Goal: Task Accomplishment & Management: Check status

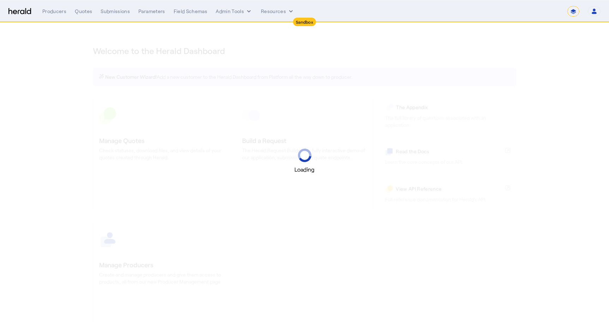
select select "*******"
select select "pfm_2v8p_herald_api"
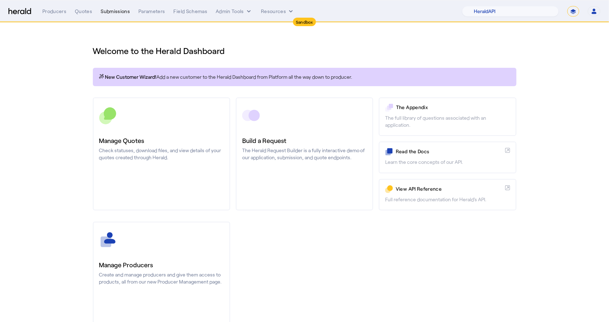
click at [116, 8] on div "Submissions" at bounding box center [115, 11] width 29 height 7
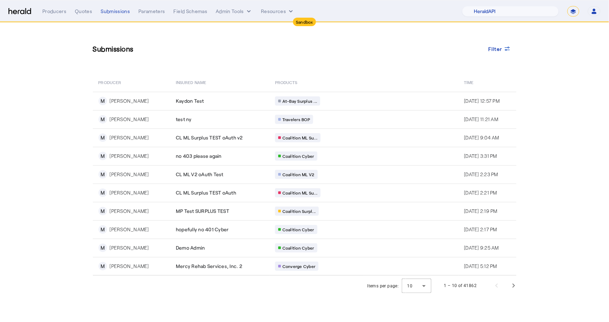
click at [573, 6] on select "**********" at bounding box center [574, 11] width 12 height 11
select select "**********"
click at [568, 6] on select "**********" at bounding box center [574, 11] width 12 height 11
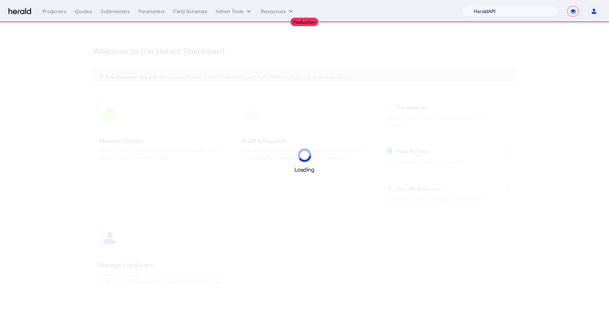
click at [525, 8] on select "1Fort Acrisure Acturis Affinity Advisors Affinity Risk Agentero AmWins Anzen Ao…" at bounding box center [510, 11] width 97 height 11
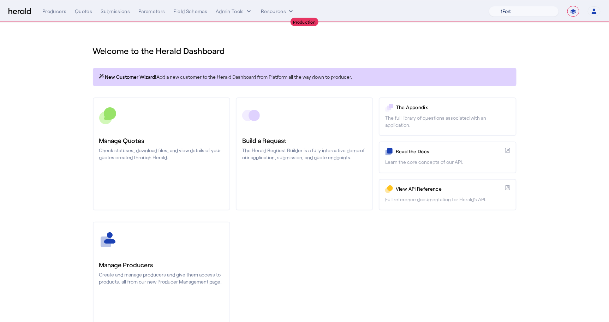
select select "pfm_z9k1_growthmill"
click at [489, 6] on select "1Fort Affinity Risk [PERSON_NAME] [PERSON_NAME] CRC Campus Coverage Citadel Fif…" at bounding box center [524, 11] width 70 height 11
click at [114, 12] on div "Submissions" at bounding box center [115, 11] width 29 height 7
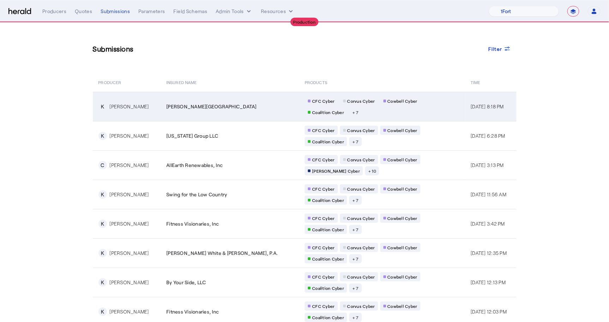
click at [177, 96] on td "[PERSON_NAME][GEOGRAPHIC_DATA]" at bounding box center [230, 106] width 138 height 29
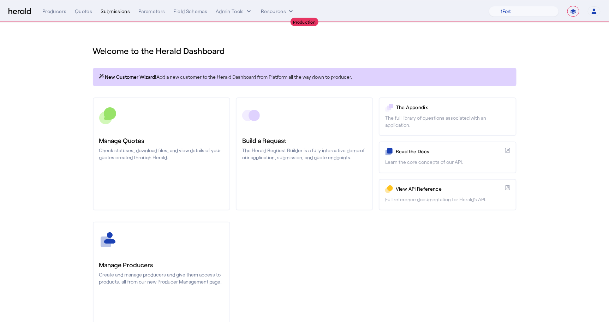
click at [105, 10] on div "Submissions" at bounding box center [115, 11] width 29 height 7
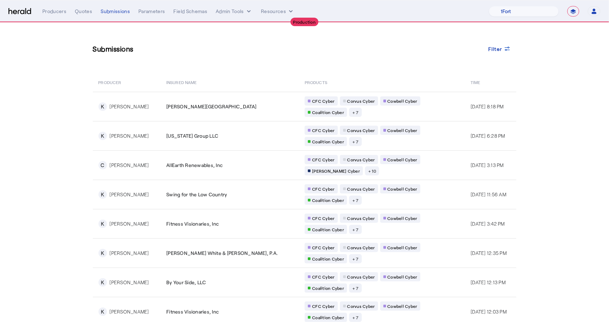
click at [500, 40] on div "Submissions Filter" at bounding box center [305, 49] width 424 height 24
click at [504, 45] on div "Filter" at bounding box center [499, 48] width 23 height 7
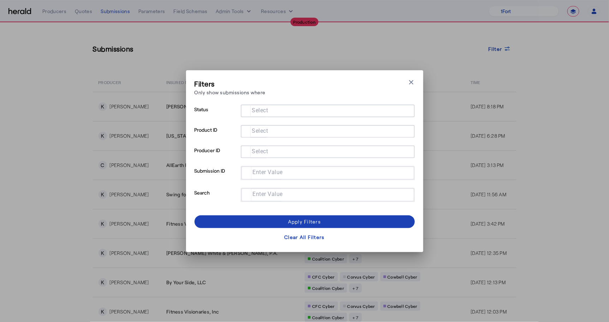
click at [308, 103] on div "Filters Only show submissions where Close modal Status Select Product ID Select…" at bounding box center [305, 161] width 220 height 165
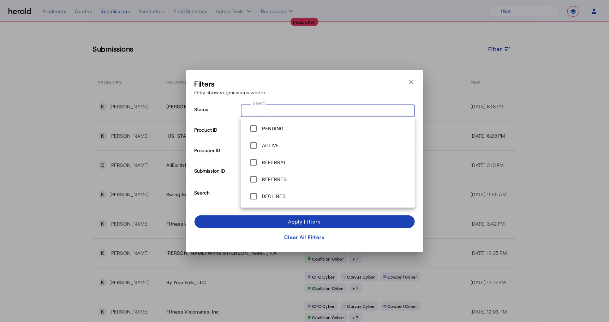
click at [309, 107] on input "Select" at bounding box center [327, 110] width 160 height 8
click at [191, 163] on div "Filters Only show submissions where Close modal Status Select Product ID Select…" at bounding box center [304, 161] width 237 height 182
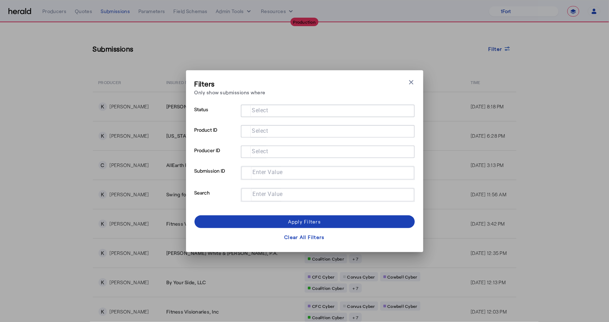
click at [253, 152] on mat-label "Select" at bounding box center [260, 151] width 16 height 7
click at [253, 152] on input "Select" at bounding box center [327, 151] width 160 height 8
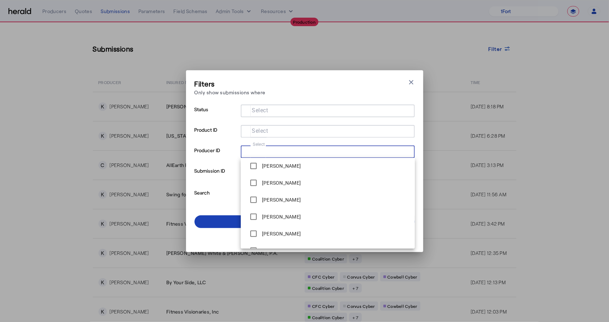
scroll to position [127, 0]
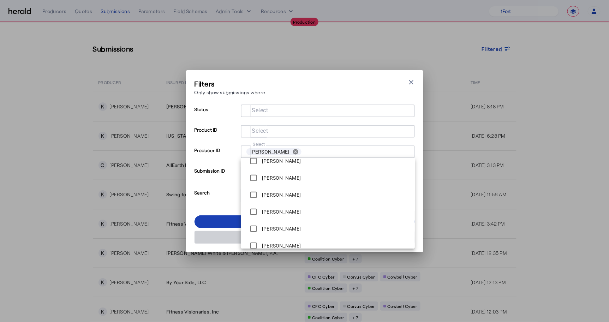
click at [215, 241] on span at bounding box center [305, 237] width 220 height 17
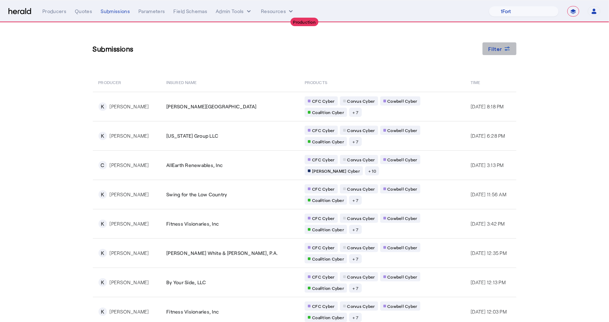
click at [498, 49] on span "Filter" at bounding box center [495, 48] width 14 height 7
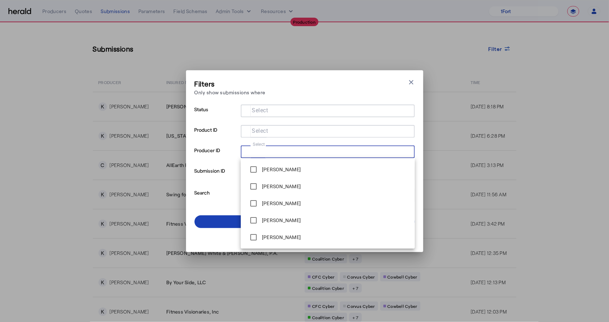
click at [264, 155] on input "Select" at bounding box center [327, 151] width 160 height 8
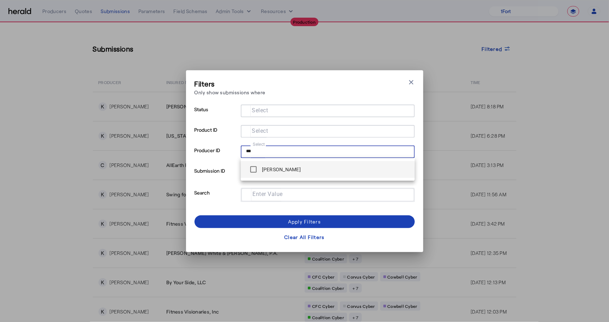
type input "***"
click at [310, 170] on span "[PERSON_NAME]" at bounding box center [328, 169] width 163 height 14
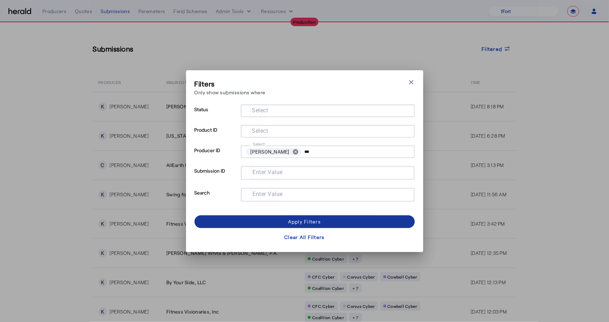
click at [308, 222] on div "Apply Filters" at bounding box center [304, 221] width 33 height 7
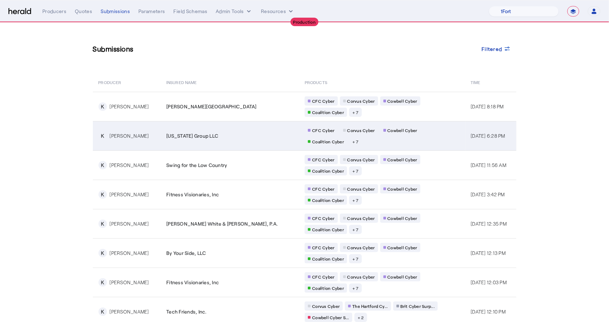
click at [227, 136] on div "[US_STATE] Group LLC" at bounding box center [231, 135] width 130 height 7
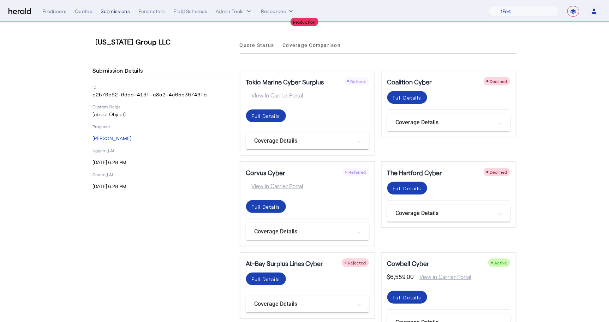
click at [114, 10] on div "Submissions" at bounding box center [115, 11] width 29 height 7
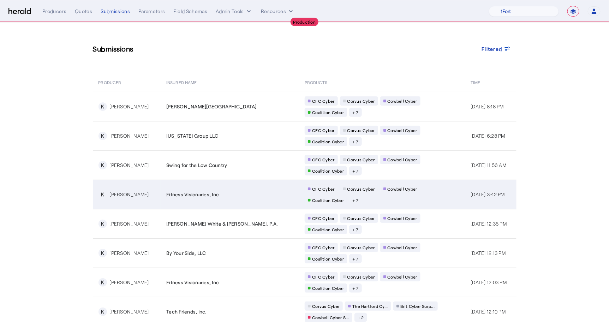
click at [149, 181] on td "K [PERSON_NAME]" at bounding box center [127, 194] width 68 height 29
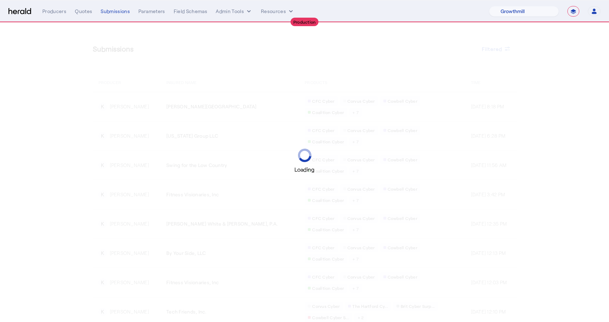
select select "pfm_z9k1_growthmill"
select select "**********"
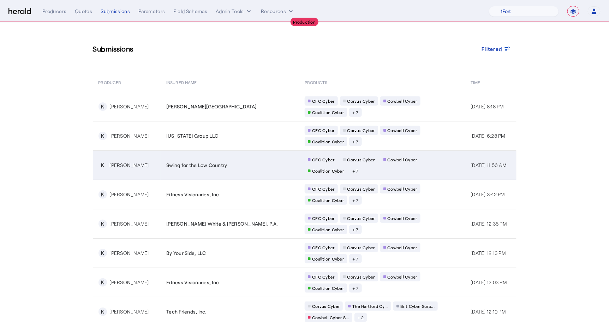
click at [162, 166] on td "Swing for the Low Country" at bounding box center [230, 164] width 138 height 29
